Goal: Task Accomplishment & Management: Use online tool/utility

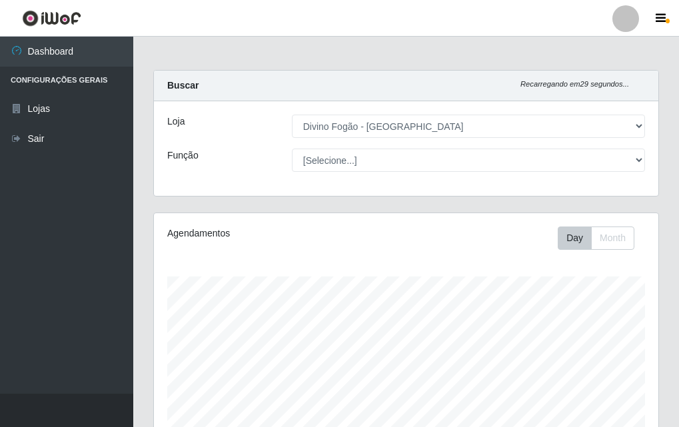
select select "499"
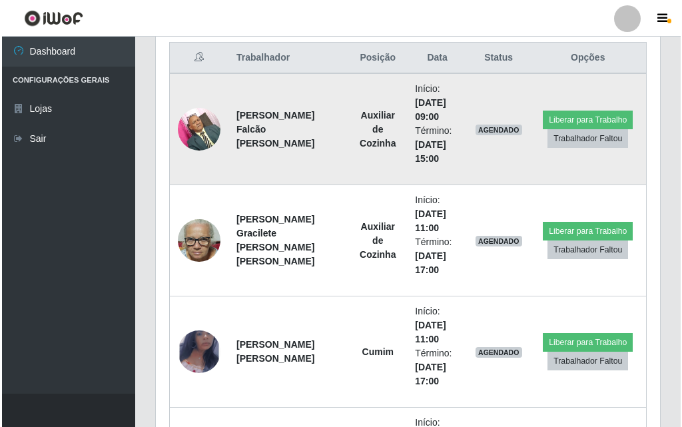
scroll to position [276, 504]
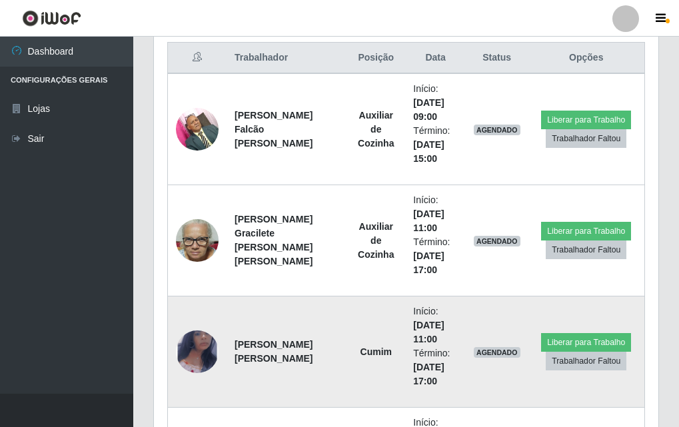
click at [185, 356] on img at bounding box center [197, 351] width 43 height 69
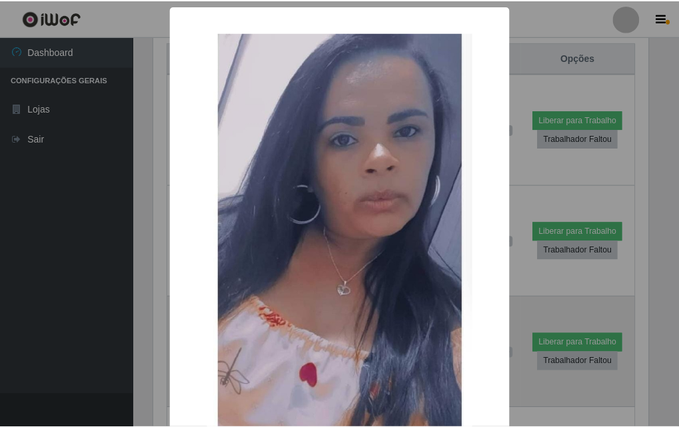
scroll to position [276, 497]
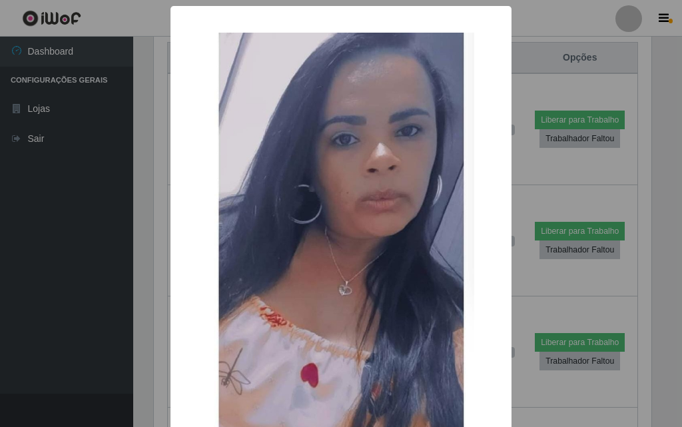
click at [172, 355] on div "× OK Cancel" at bounding box center [340, 275] width 341 height 539
click at [164, 352] on div "× OK Cancel" at bounding box center [341, 213] width 682 height 427
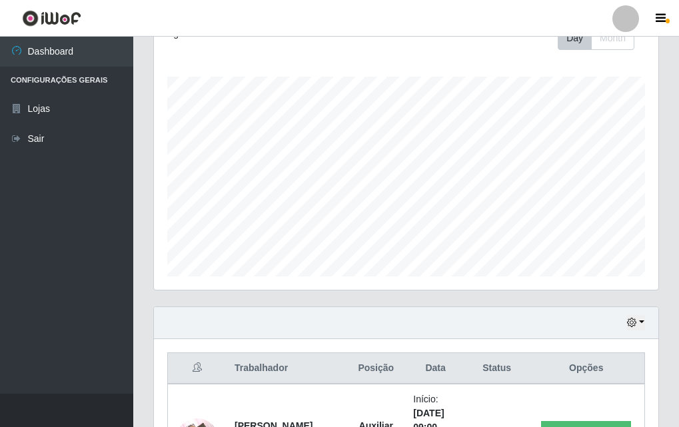
scroll to position [266, 0]
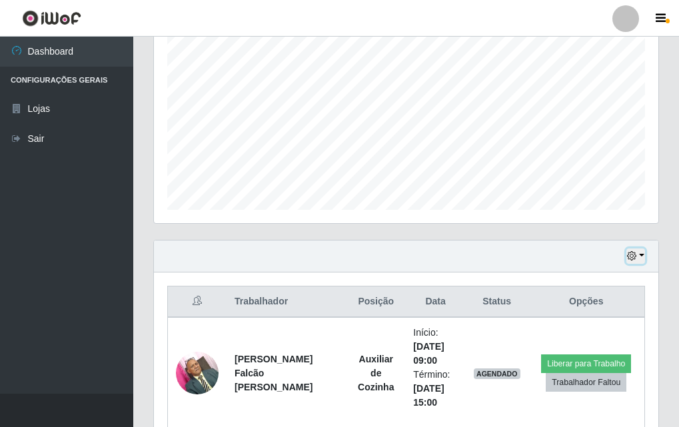
click at [639, 251] on button "button" at bounding box center [635, 255] width 19 height 15
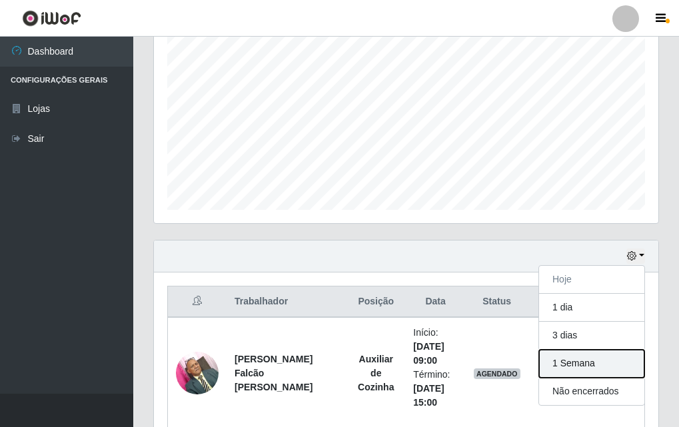
click at [573, 365] on button "1 Semana" at bounding box center [591, 364] width 105 height 28
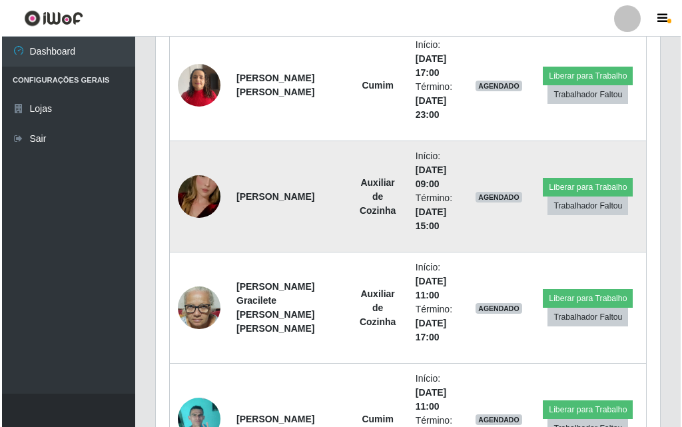
scroll to position [1066, 0]
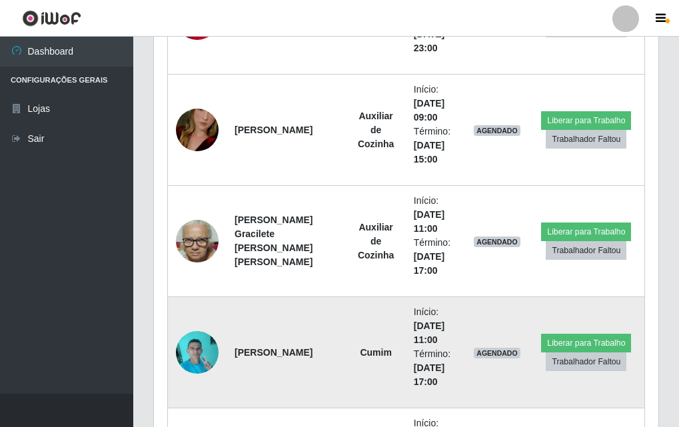
click at [197, 354] on img at bounding box center [197, 352] width 43 height 57
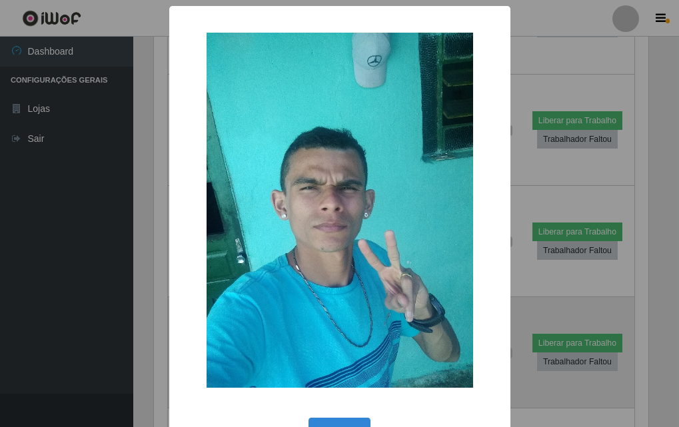
scroll to position [276, 497]
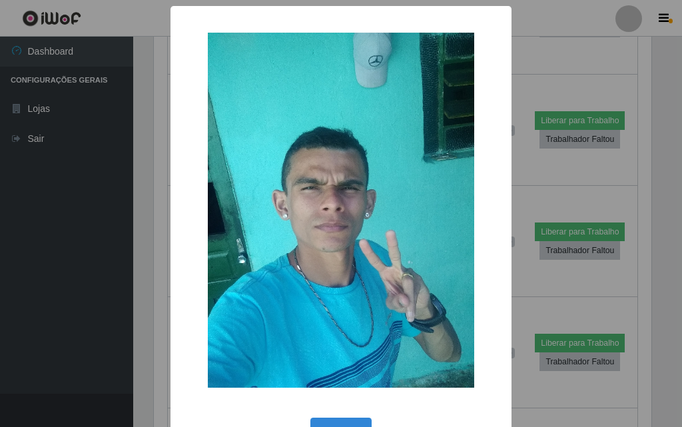
click at [121, 362] on div "× OK Cancel" at bounding box center [341, 213] width 682 height 427
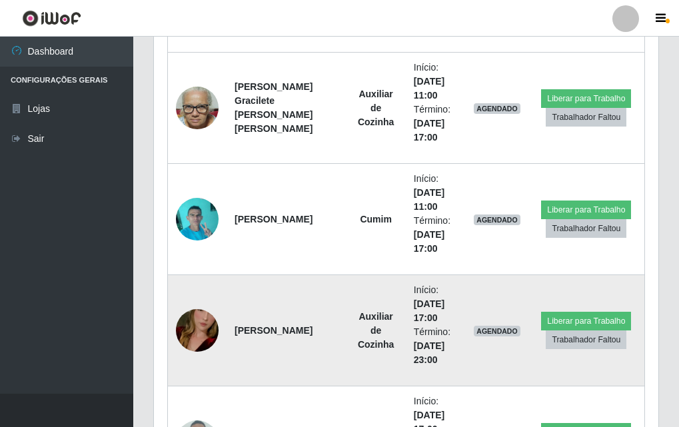
scroll to position [1332, 0]
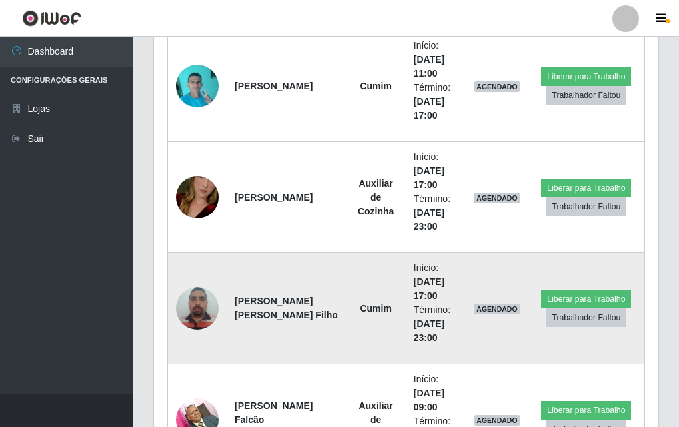
click at [225, 293] on td at bounding box center [197, 308] width 59 height 111
click at [214, 307] on img at bounding box center [197, 308] width 43 height 57
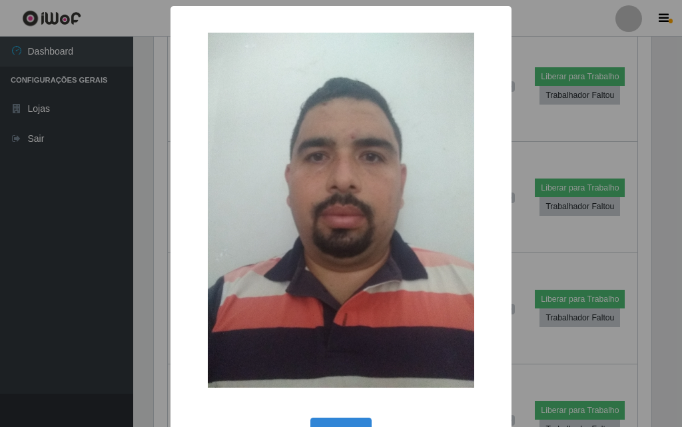
click at [159, 324] on div "× OK Cancel" at bounding box center [341, 213] width 682 height 427
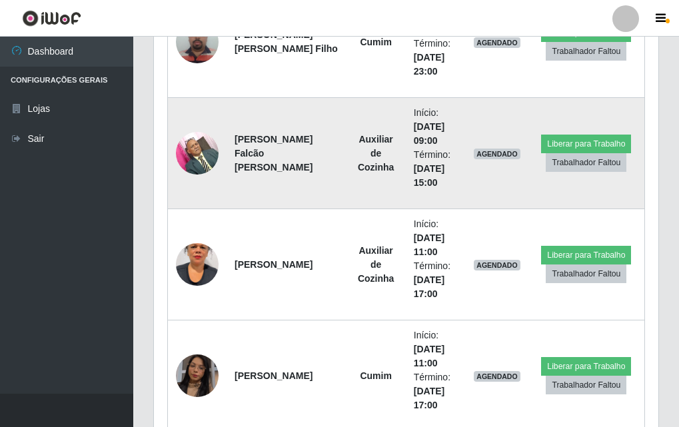
scroll to position [1665, 0]
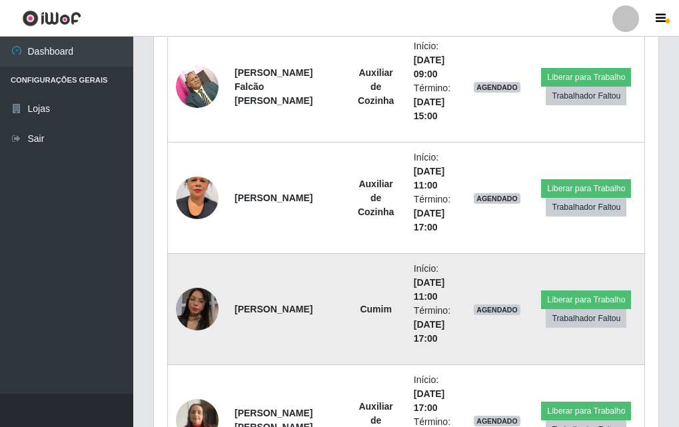
click at [208, 312] on img at bounding box center [197, 309] width 43 height 76
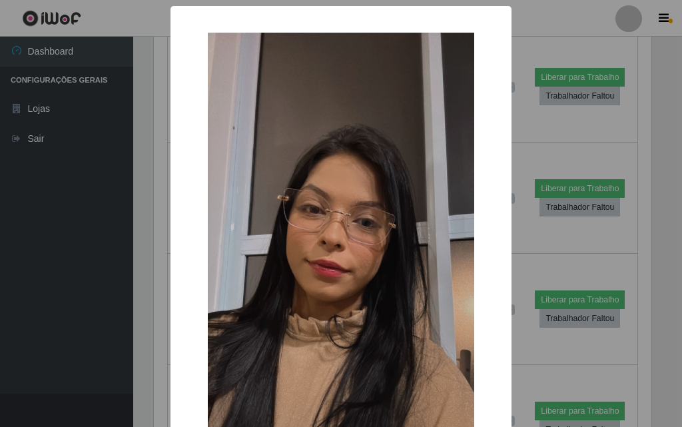
click at [150, 342] on div "× OK Cancel" at bounding box center [341, 213] width 682 height 427
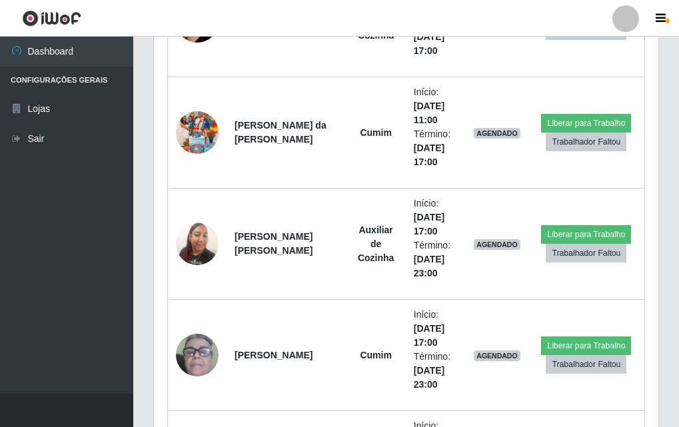
scroll to position [2531, 0]
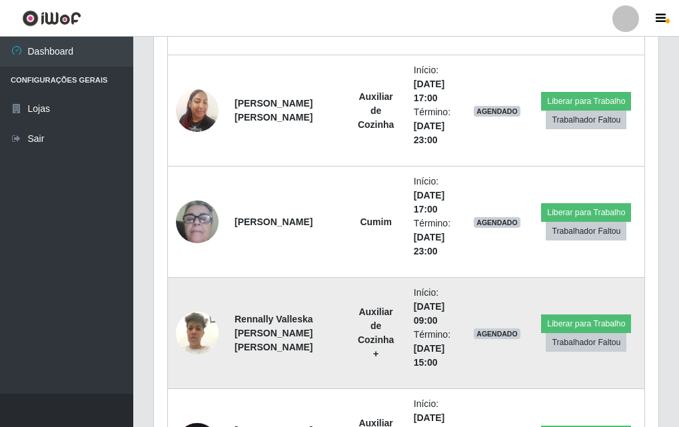
click at [200, 336] on img at bounding box center [197, 332] width 43 height 57
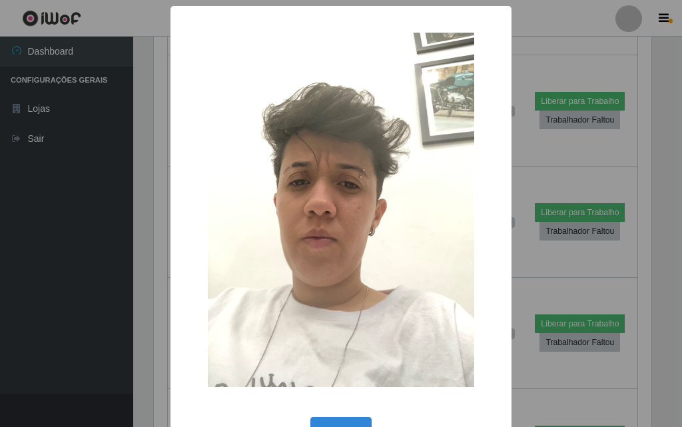
click at [159, 366] on div "× OK Cancel" at bounding box center [341, 213] width 682 height 427
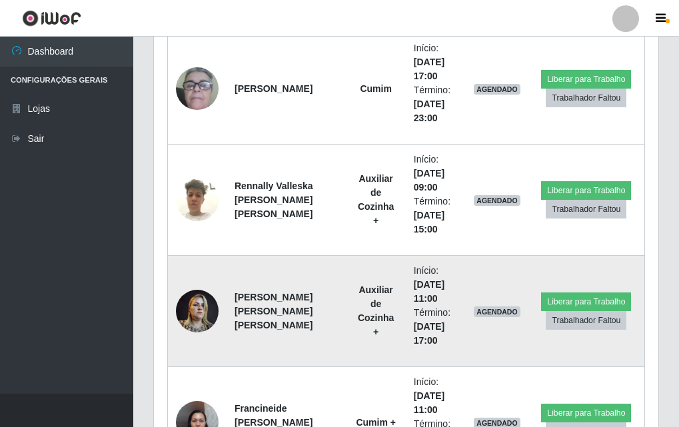
click at [190, 314] on img at bounding box center [197, 310] width 43 height 57
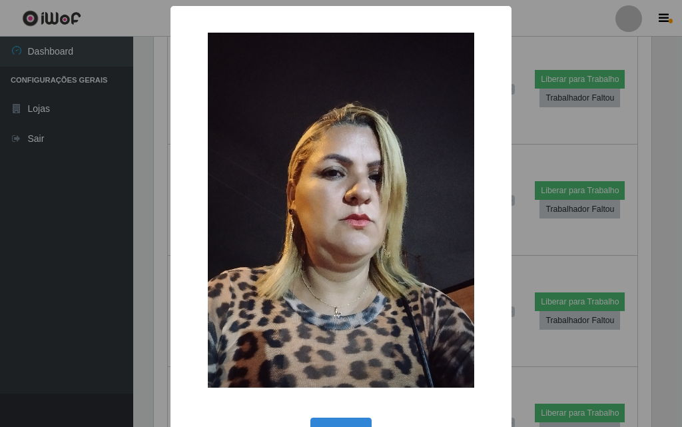
click at [146, 326] on div "× OK Cancel" at bounding box center [341, 213] width 682 height 427
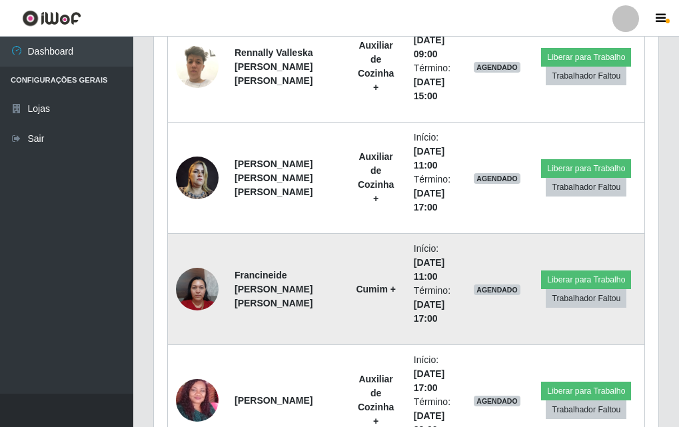
click at [216, 296] on img at bounding box center [197, 288] width 43 height 57
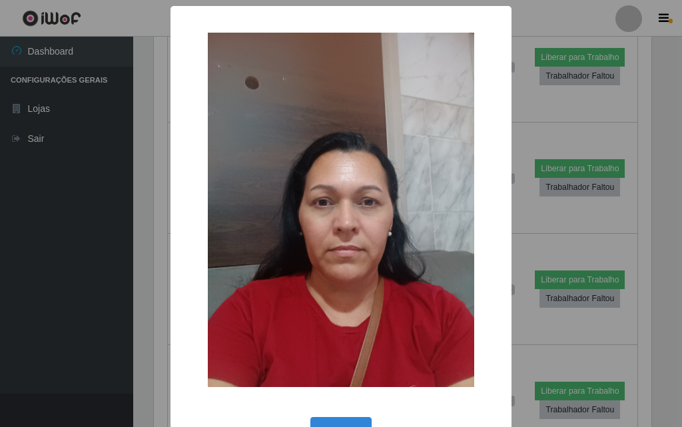
click at [137, 327] on div "× OK Cancel" at bounding box center [341, 213] width 682 height 427
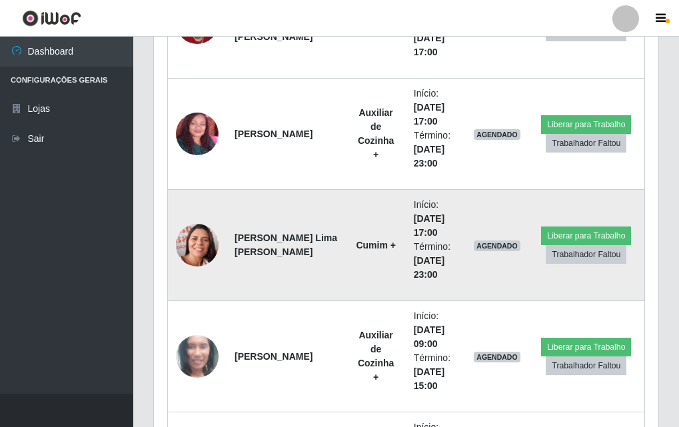
click at [208, 241] on img at bounding box center [197, 245] width 43 height 54
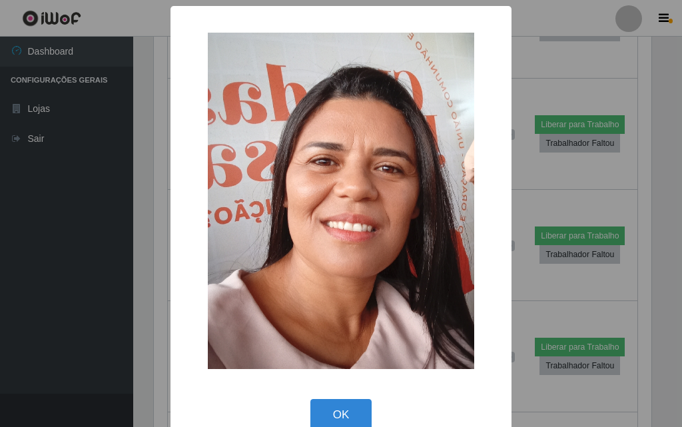
click at [119, 286] on div "× OK Cancel" at bounding box center [341, 213] width 682 height 427
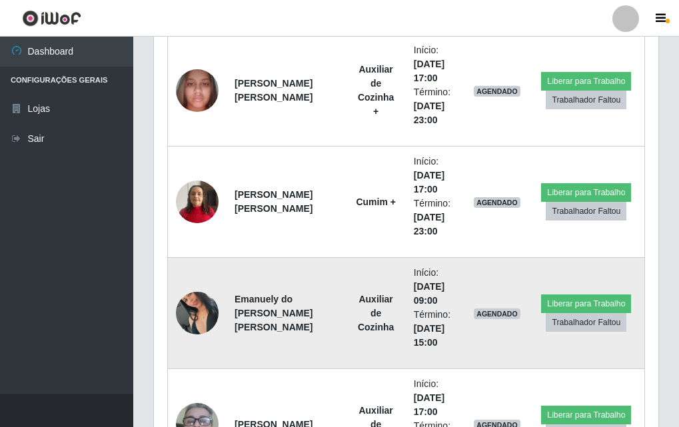
click at [203, 330] on img at bounding box center [197, 313] width 43 height 76
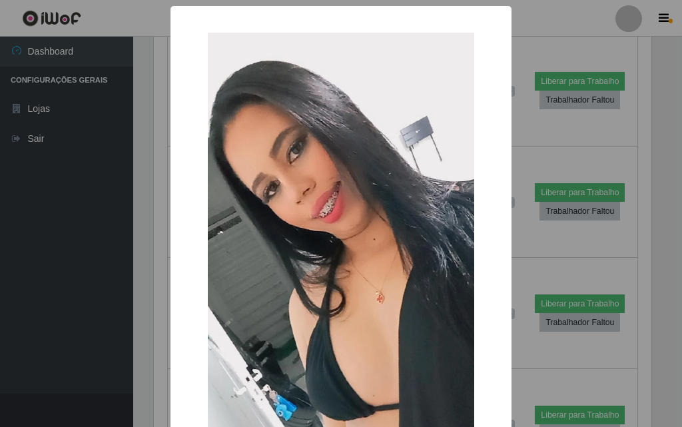
click at [161, 342] on div "× OK Cancel" at bounding box center [341, 213] width 682 height 427
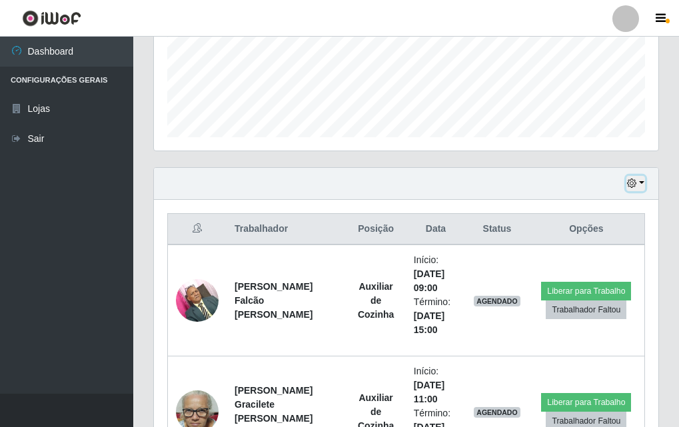
click at [639, 190] on button "button" at bounding box center [635, 183] width 19 height 15
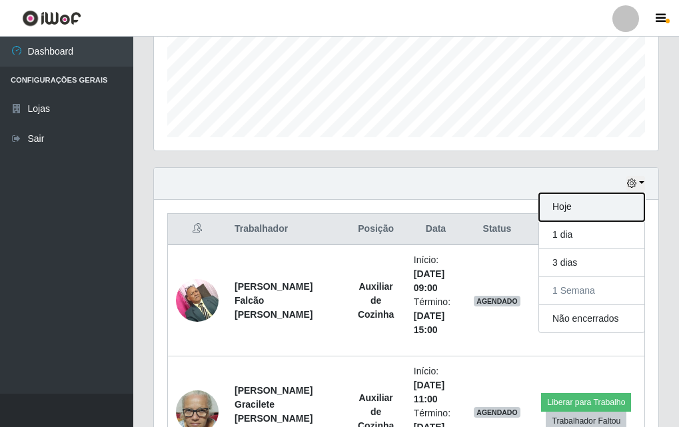
click at [593, 204] on button "Hoje" at bounding box center [591, 207] width 105 height 28
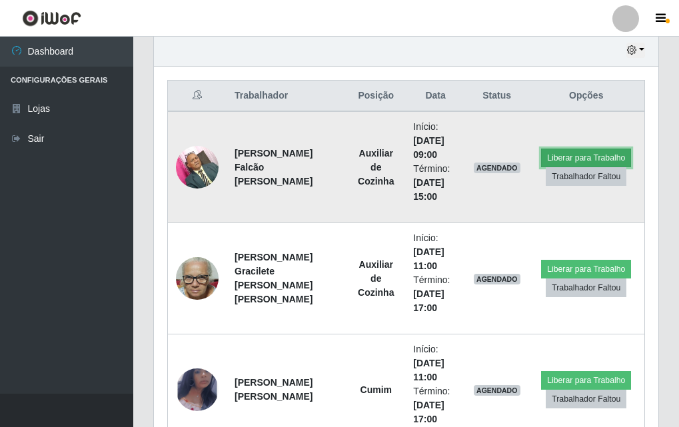
click at [567, 163] on button "Liberar para Trabalho" at bounding box center [586, 158] width 90 height 19
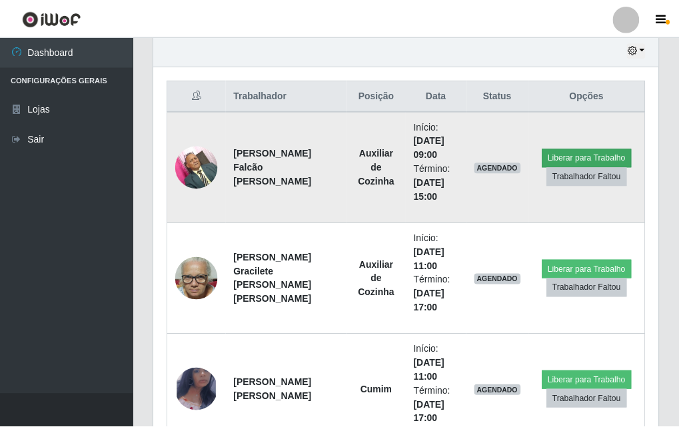
scroll to position [276, 497]
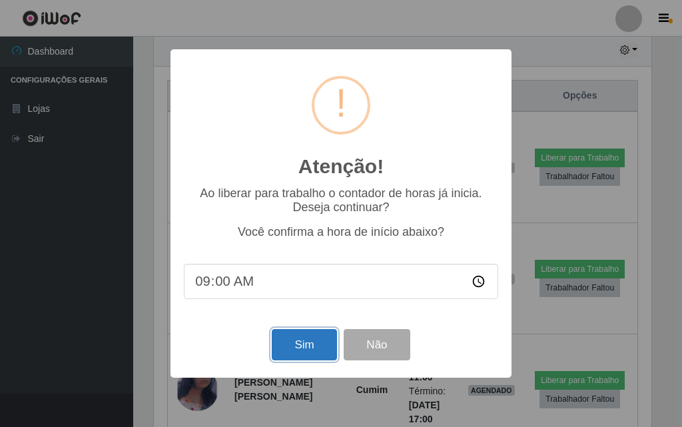
click at [323, 354] on button "Sim" at bounding box center [304, 344] width 65 height 31
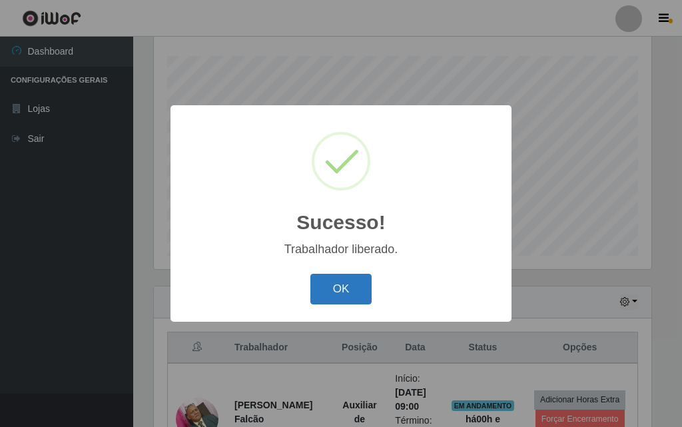
click at [355, 295] on button "OK" at bounding box center [341, 289] width 62 height 31
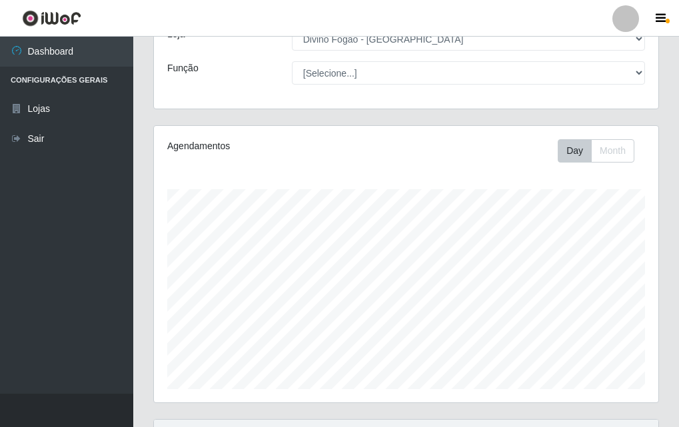
scroll to position [0, 0]
